Goal: Task Accomplishment & Management: Manage account settings

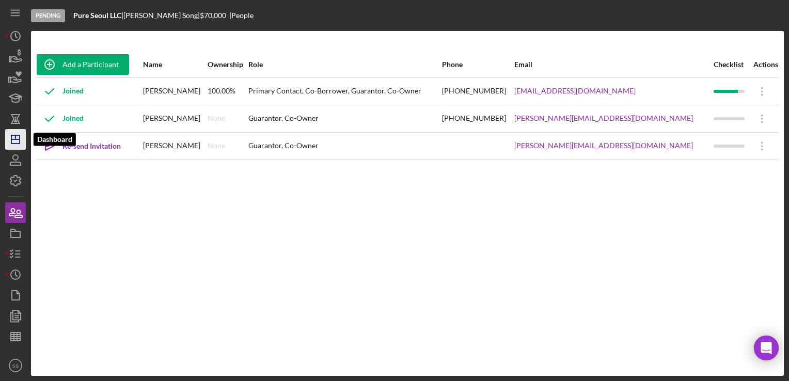
click at [6, 134] on icon "Icon/Dashboard" at bounding box center [16, 140] width 26 height 26
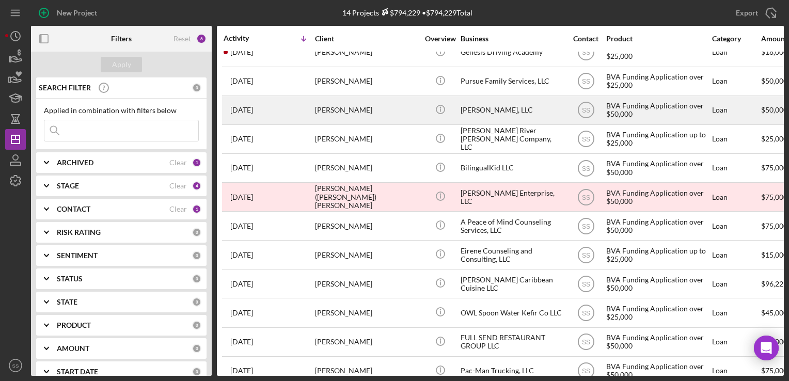
scroll to position [94, 0]
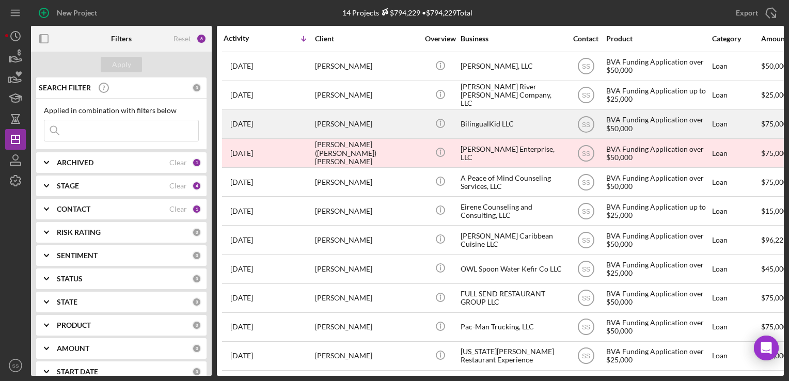
click at [333, 129] on div "[PERSON_NAME]" at bounding box center [366, 124] width 103 height 27
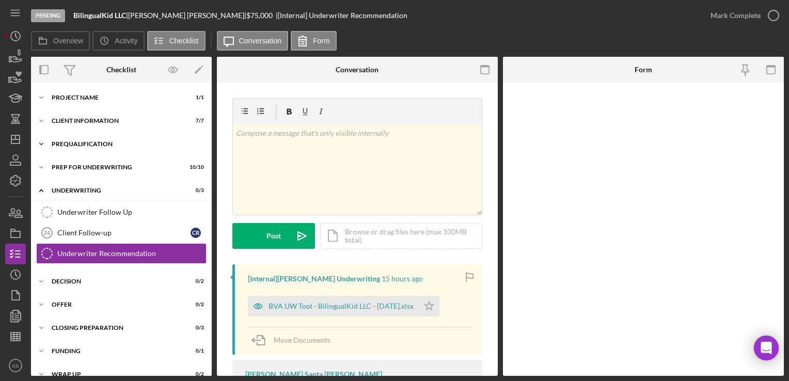
scroll to position [12, 0]
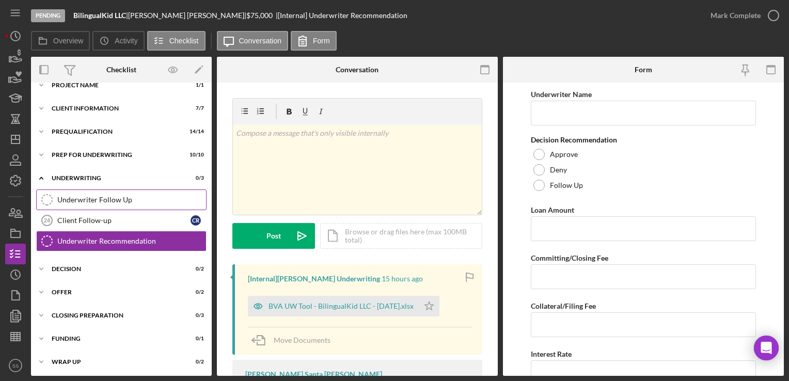
click at [121, 203] on div "Underwriter Follow Up" at bounding box center [131, 200] width 149 height 8
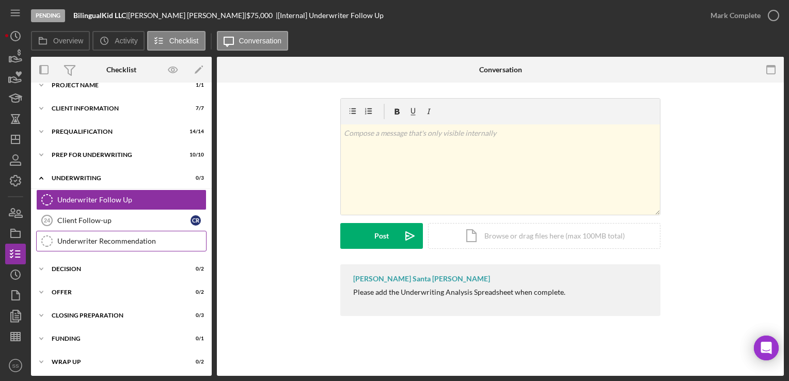
click at [112, 239] on div "Underwriter Recommendation" at bounding box center [131, 241] width 149 height 8
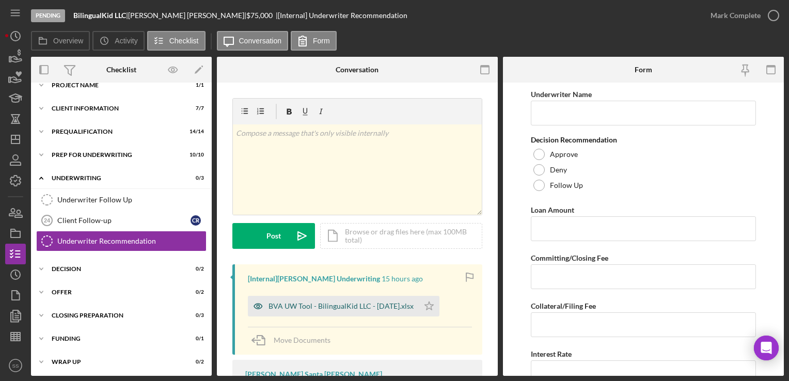
click at [374, 301] on div "BVA UW Tool - BilingualKid LLC - [DATE].xlsx" at bounding box center [333, 306] width 171 height 21
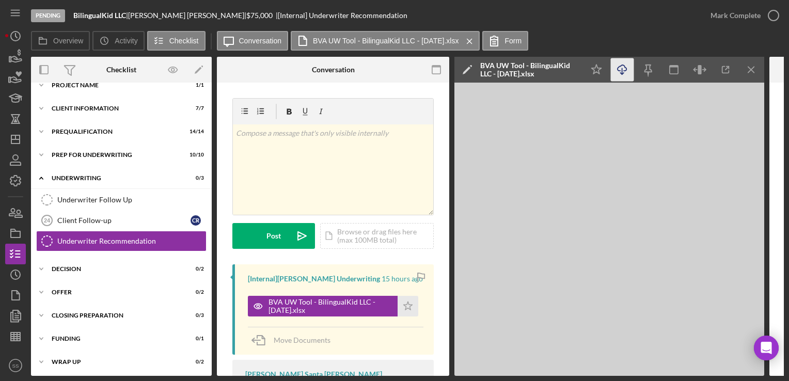
click at [618, 73] on icon "Icon/Download" at bounding box center [622, 69] width 23 height 23
